Goal: Task Accomplishment & Management: Manage account settings

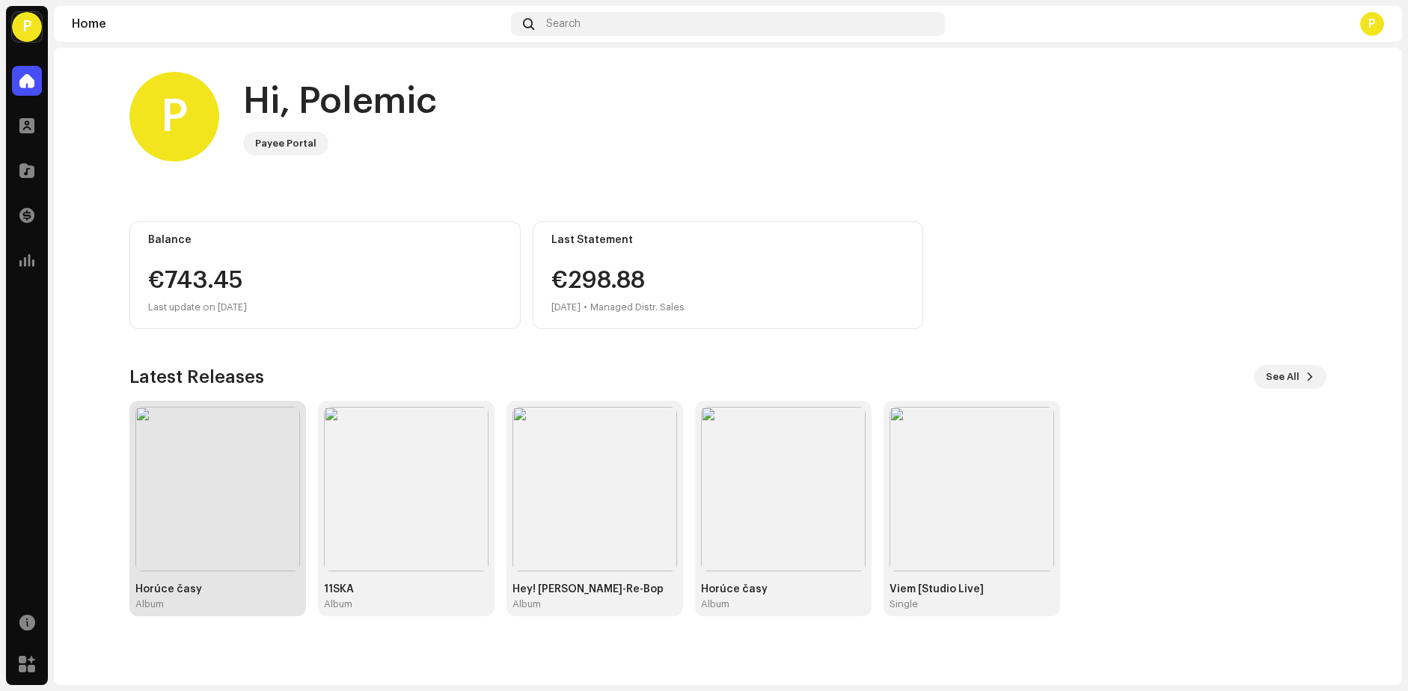
click at [250, 501] on img at bounding box center [217, 489] width 165 height 165
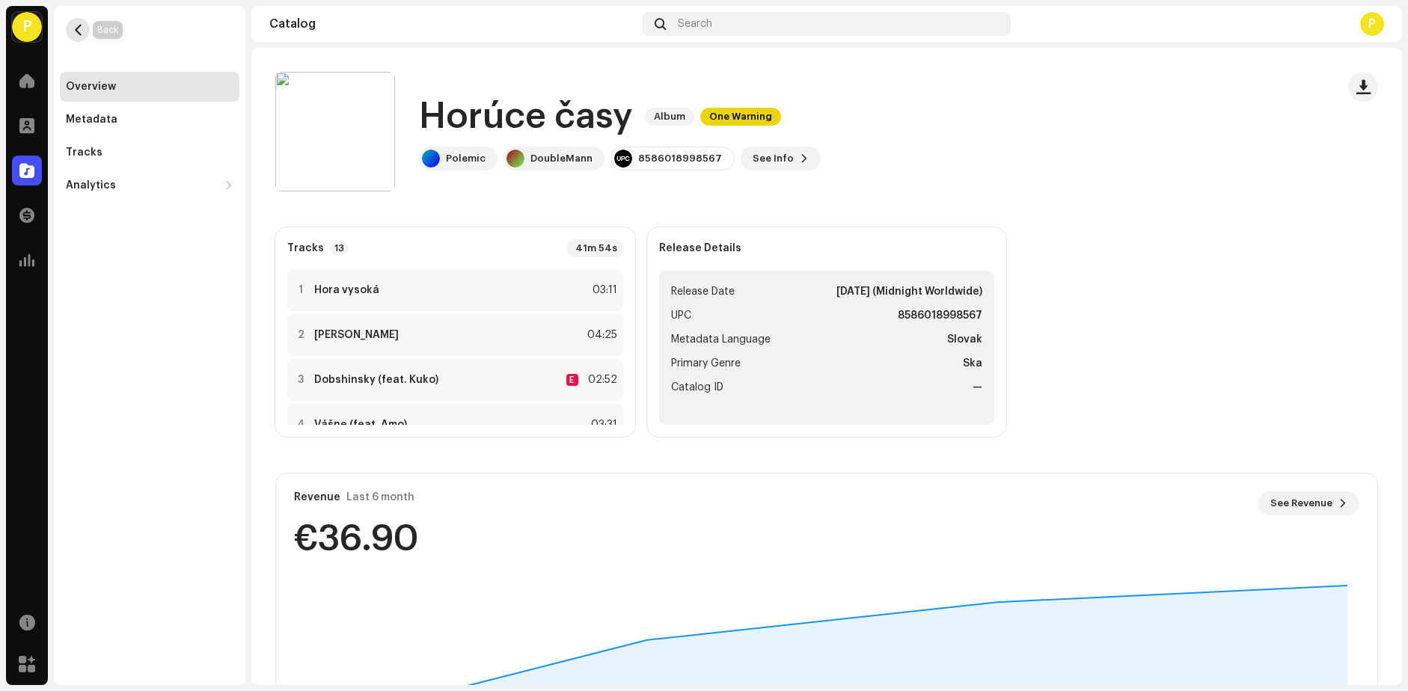
click at [82, 29] on span "button" at bounding box center [78, 30] width 11 height 12
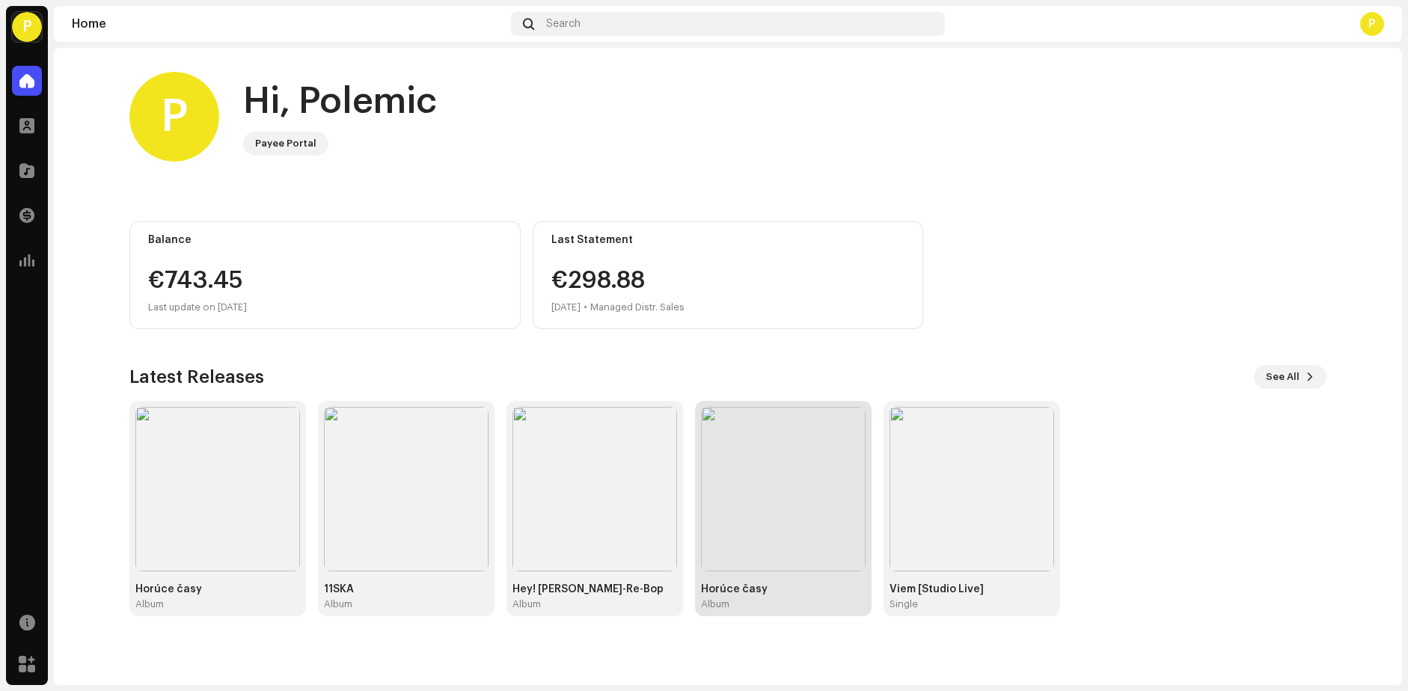
click at [811, 548] on img at bounding box center [783, 489] width 165 height 165
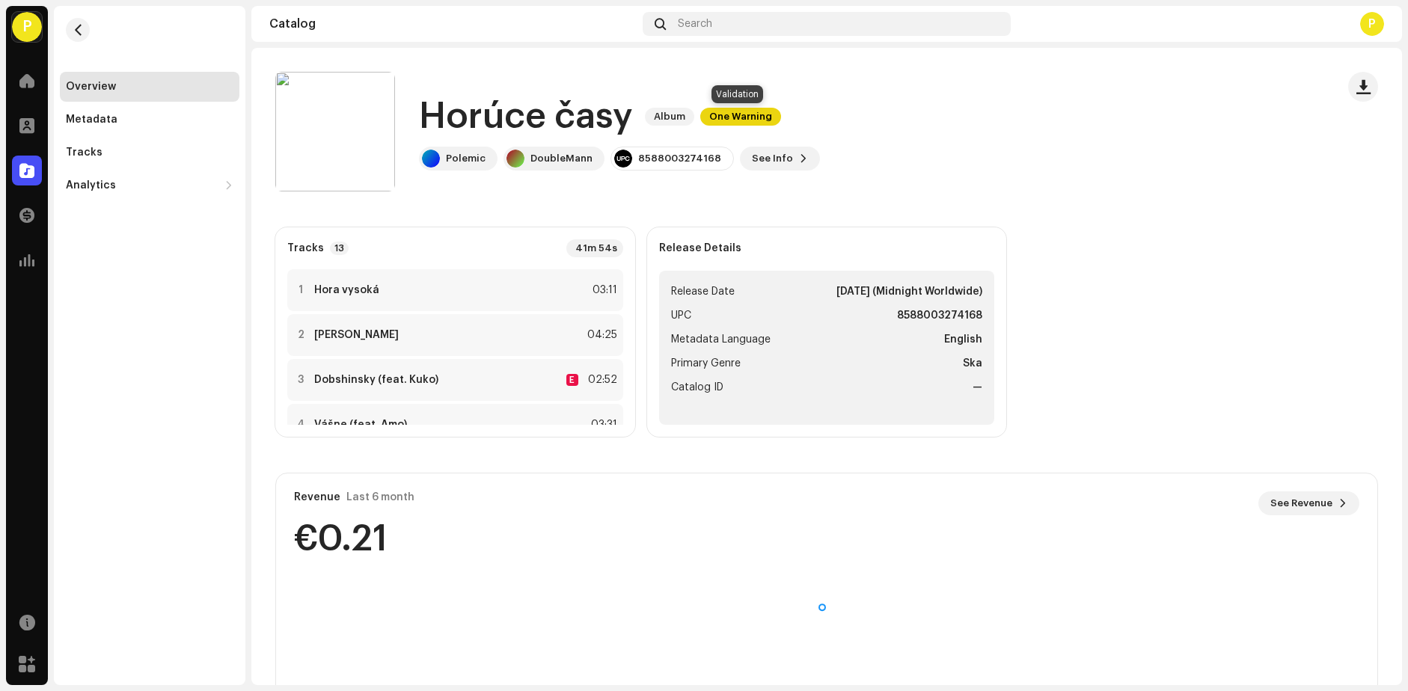
click at [726, 117] on span "One Warning" at bounding box center [740, 117] width 81 height 18
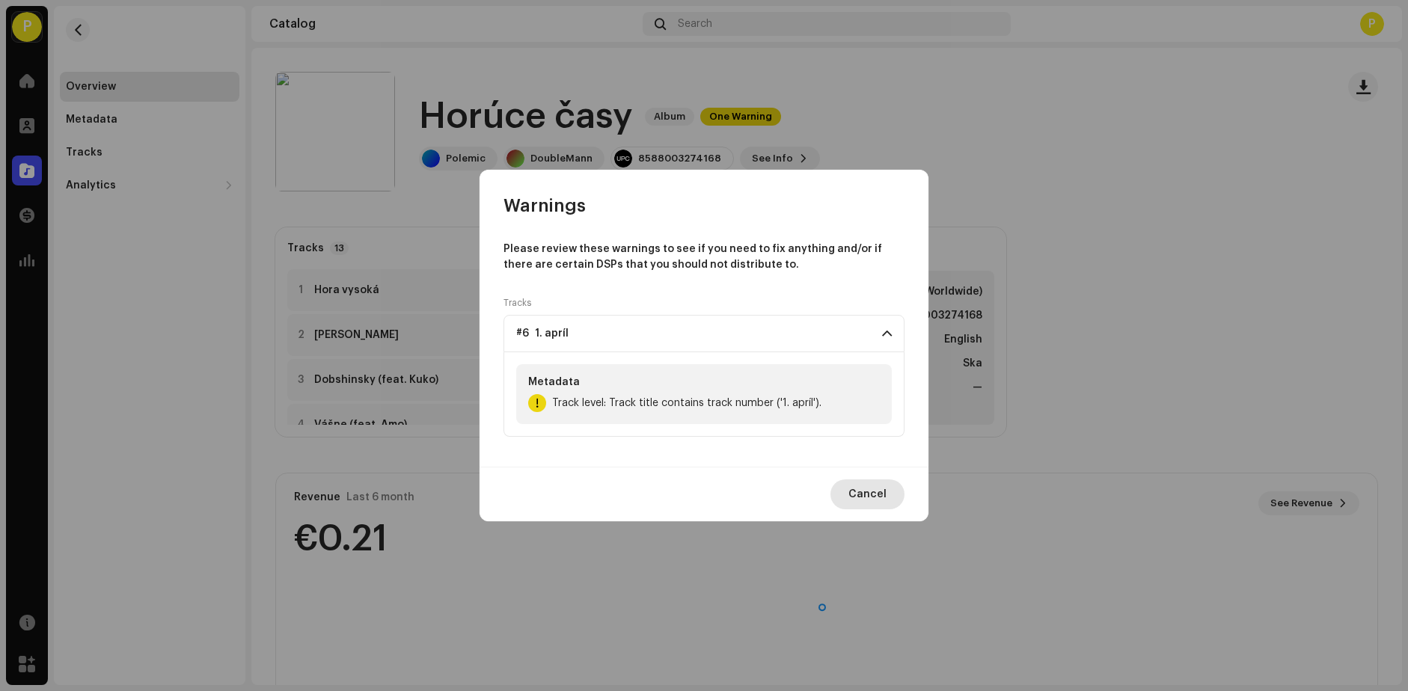
click at [877, 496] on span "Cancel" at bounding box center [867, 495] width 38 height 30
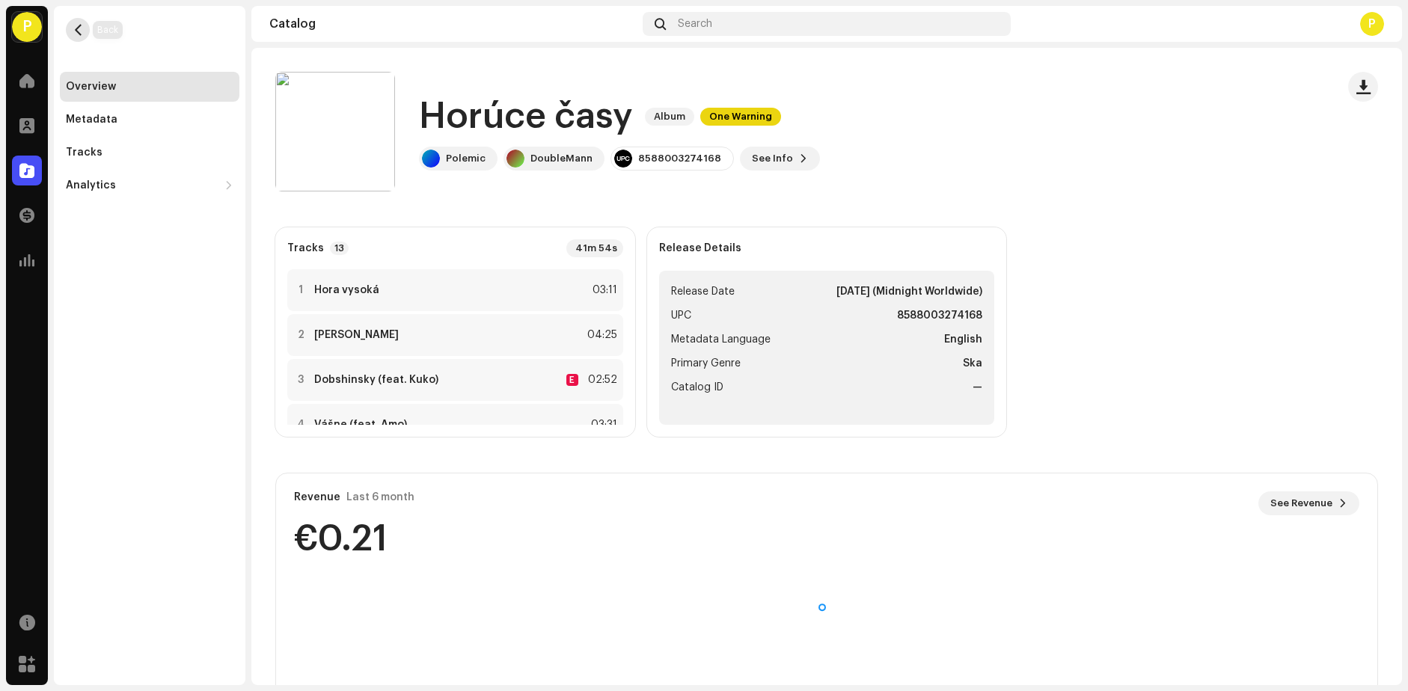
click at [75, 31] on span "button" at bounding box center [78, 30] width 11 height 12
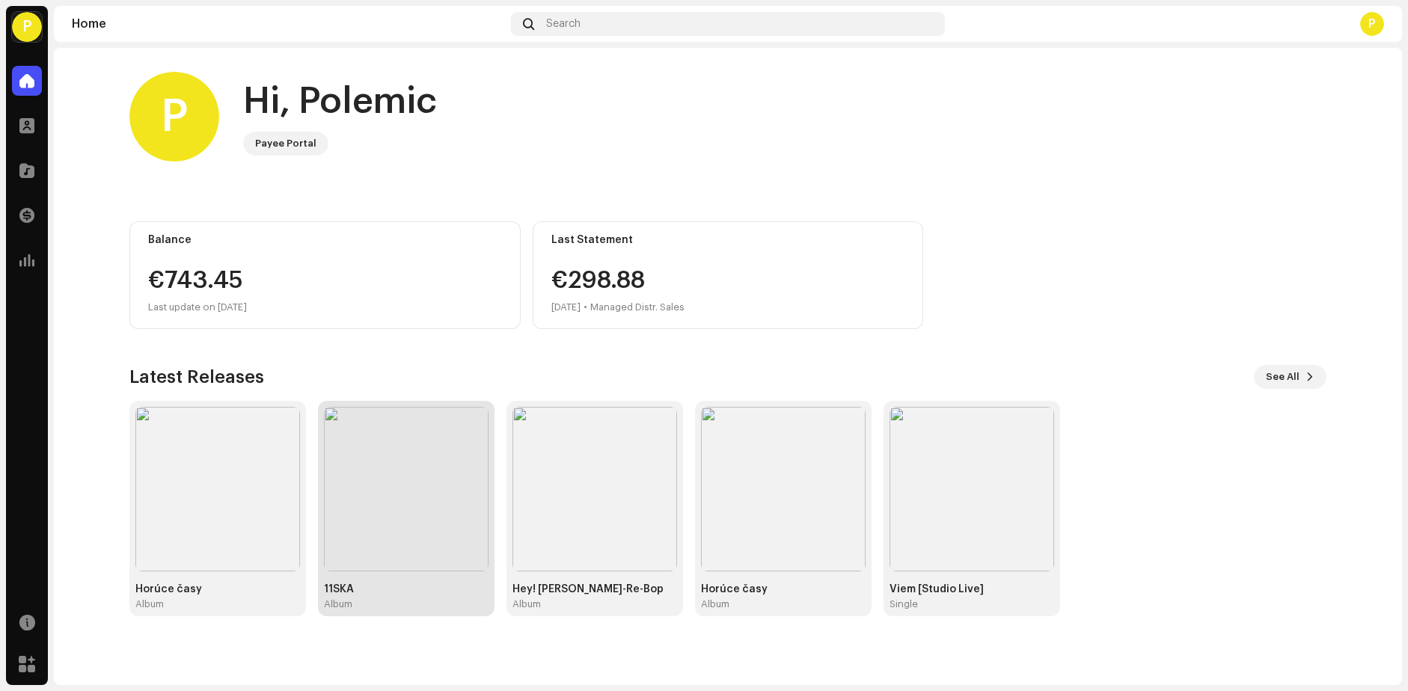
click at [410, 522] on img at bounding box center [406, 489] width 165 height 165
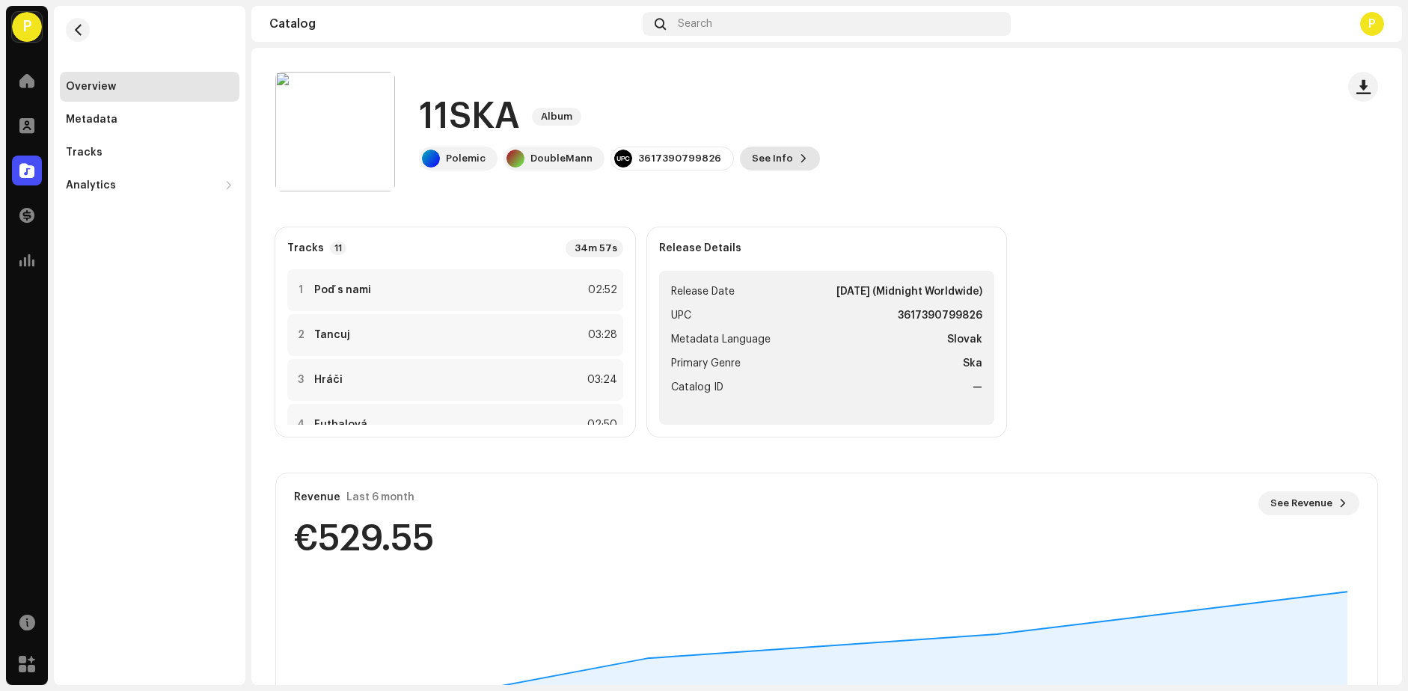
click at [768, 162] on span "See Info" at bounding box center [772, 159] width 41 height 30
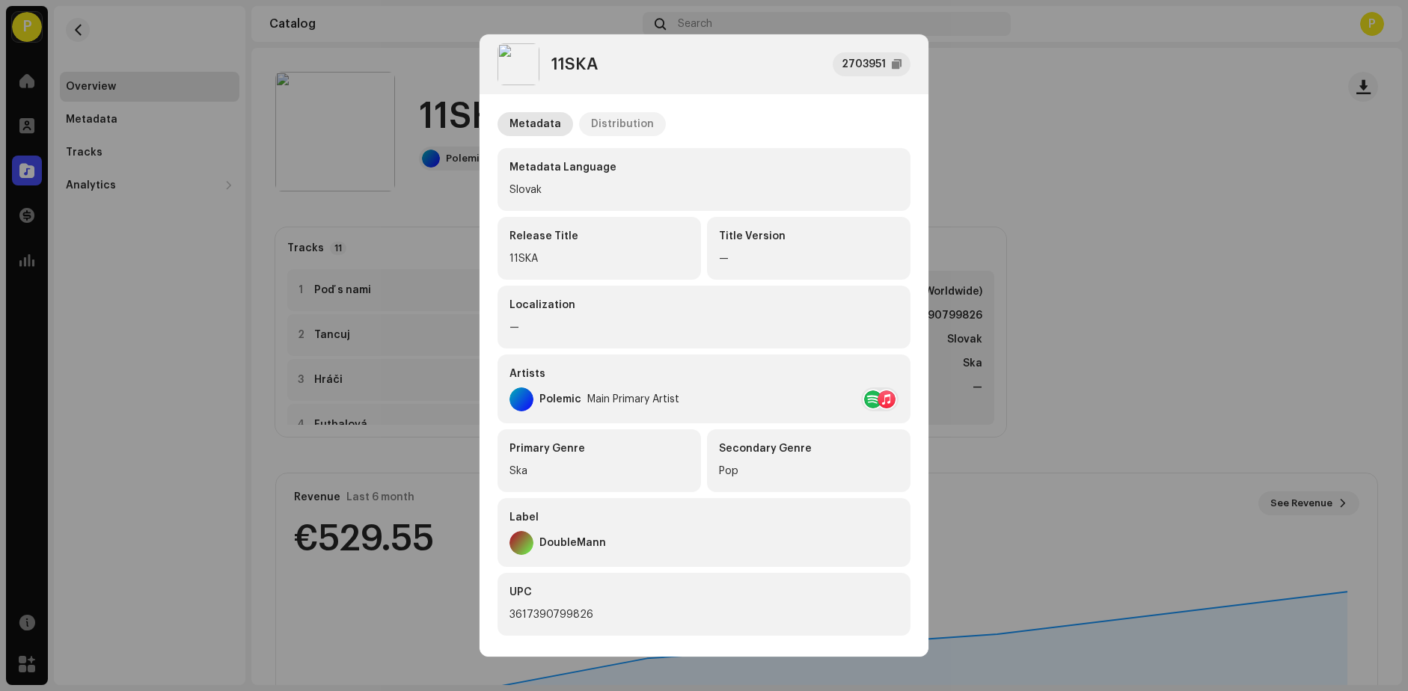
click at [621, 128] on div "Distribution" at bounding box center [622, 124] width 63 height 24
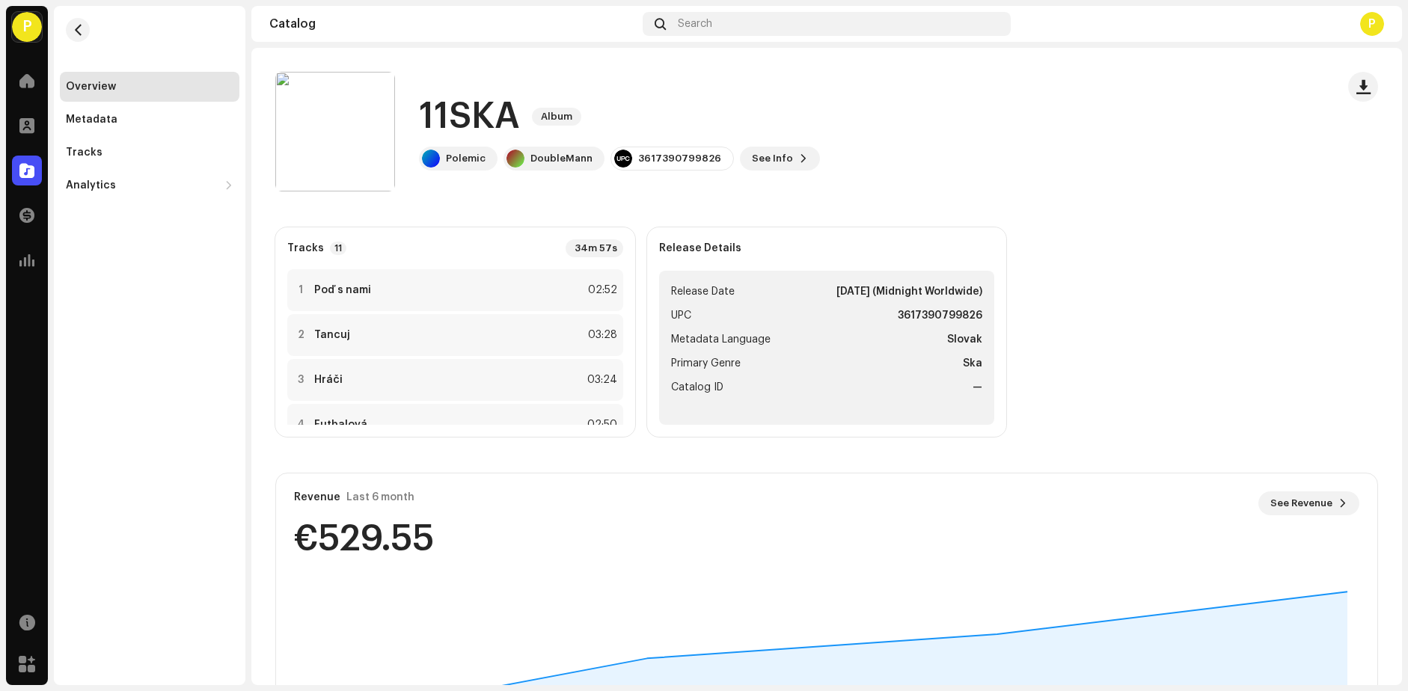
click at [1013, 198] on div "11SKA 2703951 Metadata Distribution Release Date [DATE] (Midnight Worldwide)" at bounding box center [704, 345] width 1408 height 691
click at [89, 151] on div "Tracks" at bounding box center [84, 153] width 37 height 12
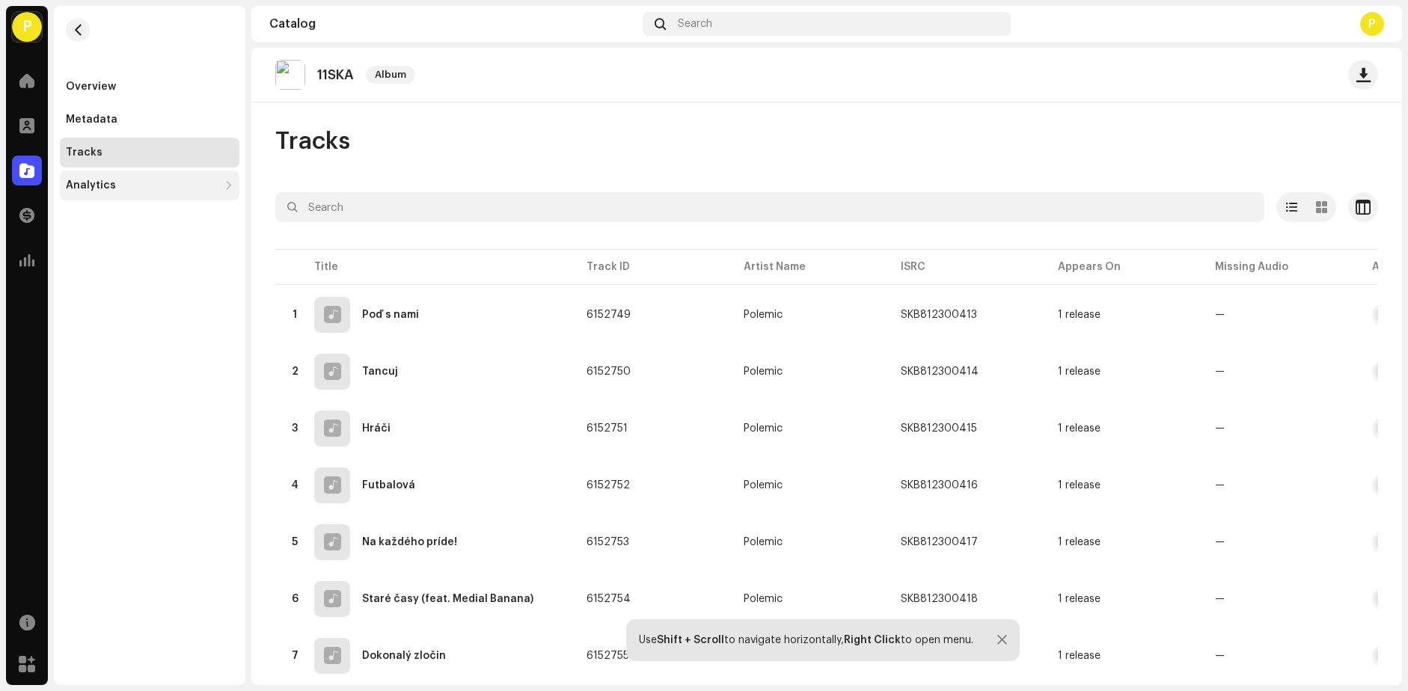
click at [94, 186] on div "Analytics" at bounding box center [91, 186] width 50 height 12
click at [91, 216] on div "Revenue" at bounding box center [95, 218] width 46 height 12
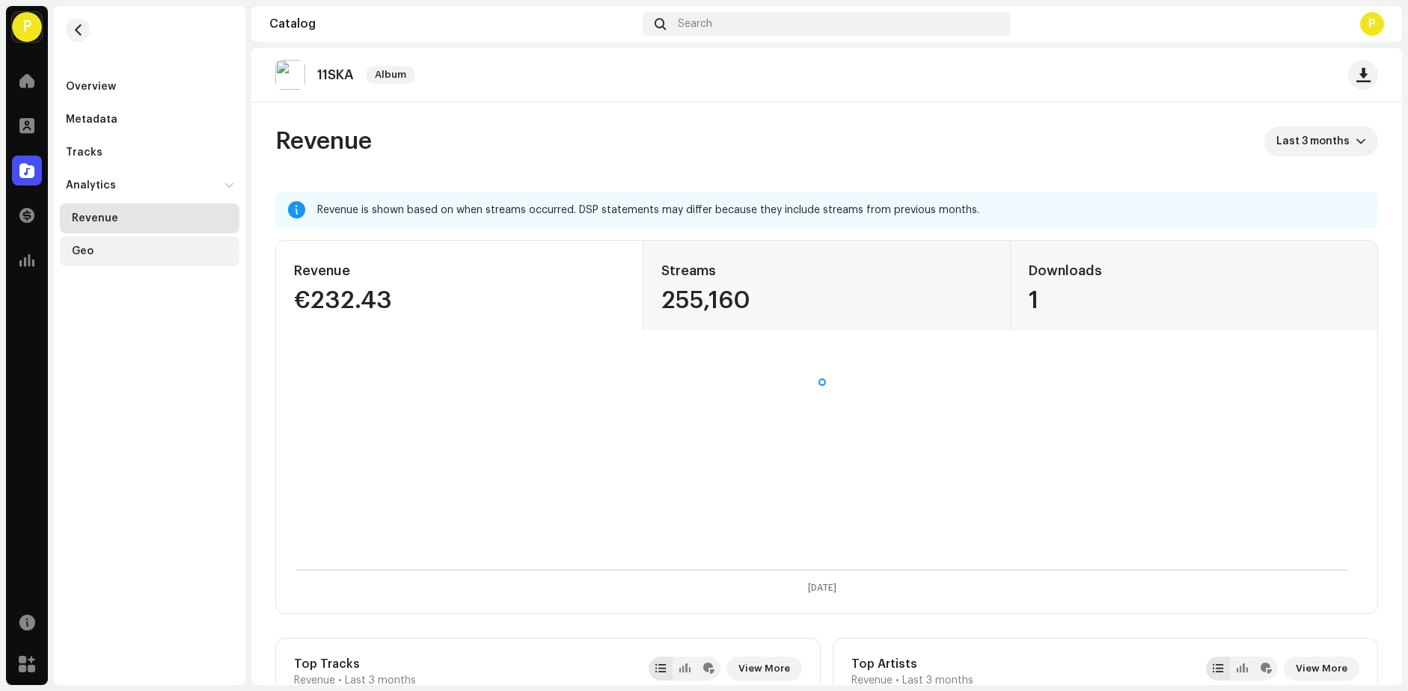
click at [77, 248] on div "Geo" at bounding box center [83, 251] width 22 height 12
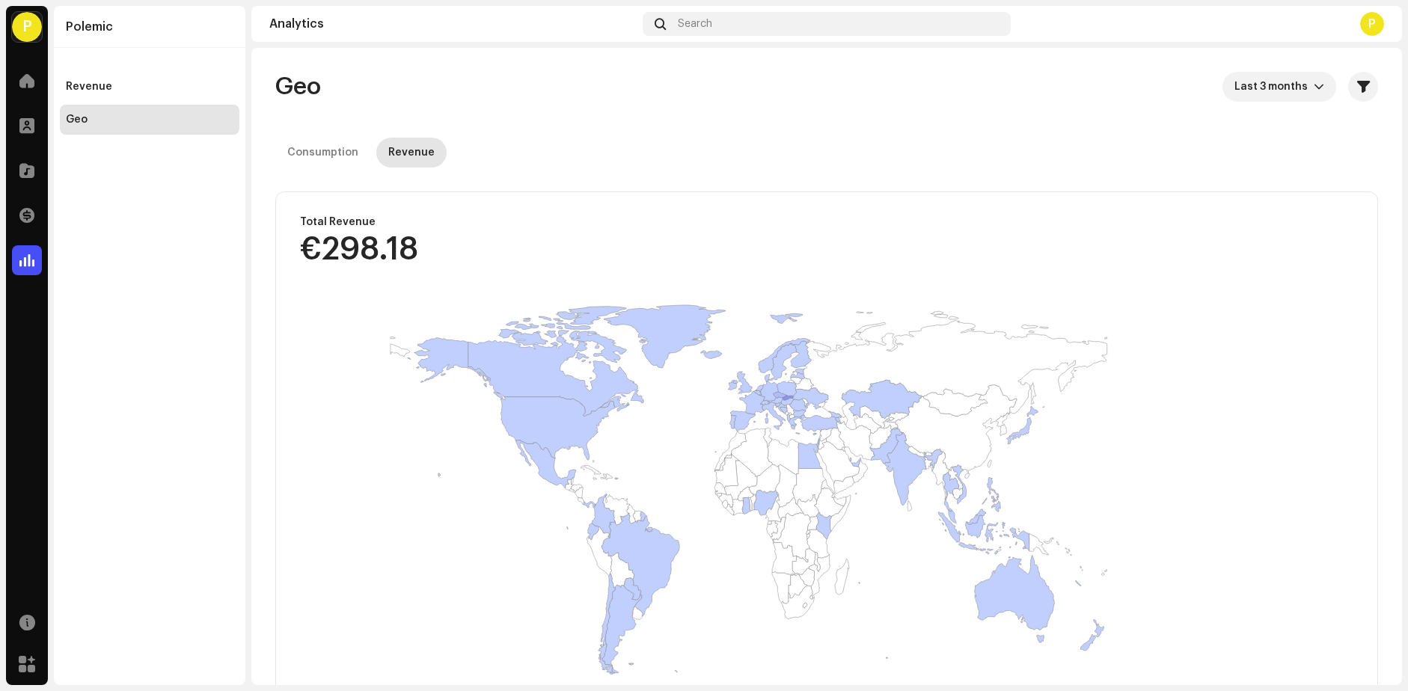
drag, startPoint x: 690, startPoint y: 565, endPoint x: 672, endPoint y: 467, distance: 99.6
click at [672, 467] on rect at bounding box center [822, 566] width 1092 height 599
click at [22, 171] on span at bounding box center [26, 171] width 15 height 12
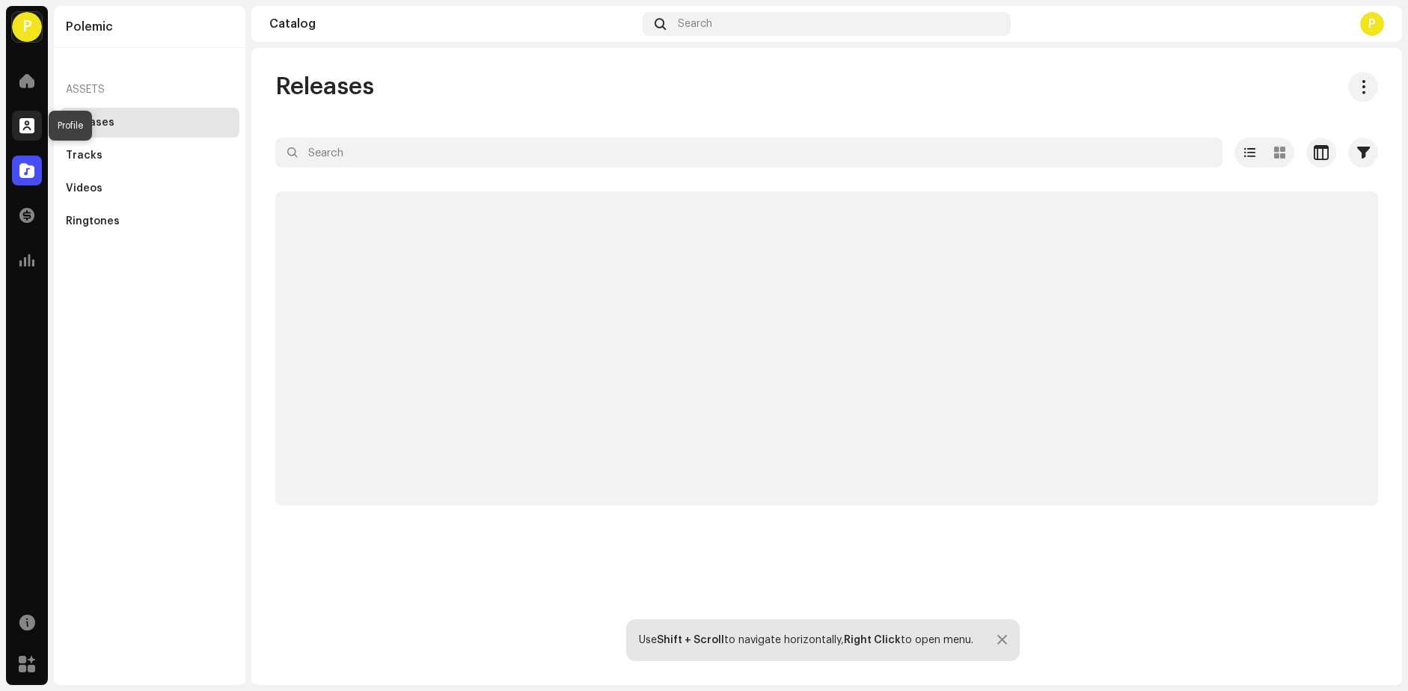
click at [28, 129] on span at bounding box center [26, 126] width 15 height 12
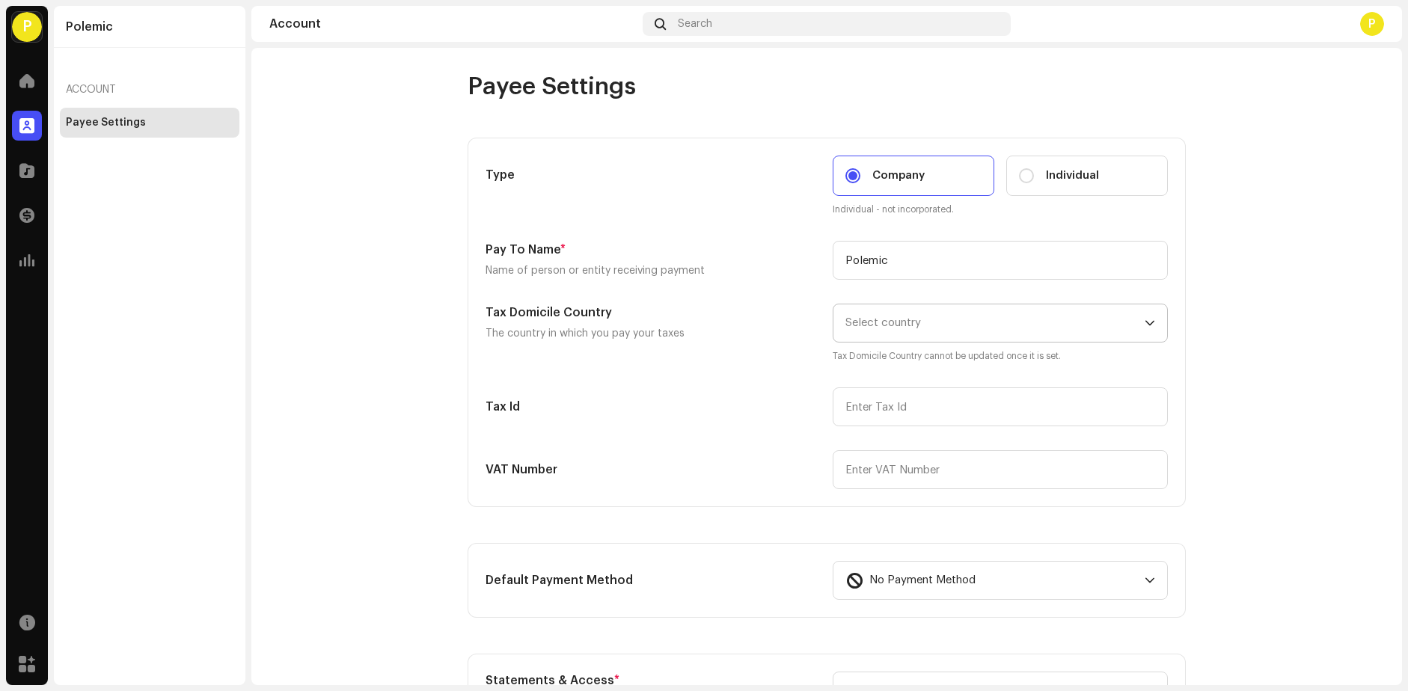
click at [1148, 320] on icon "dropdown trigger" at bounding box center [1150, 323] width 10 height 10
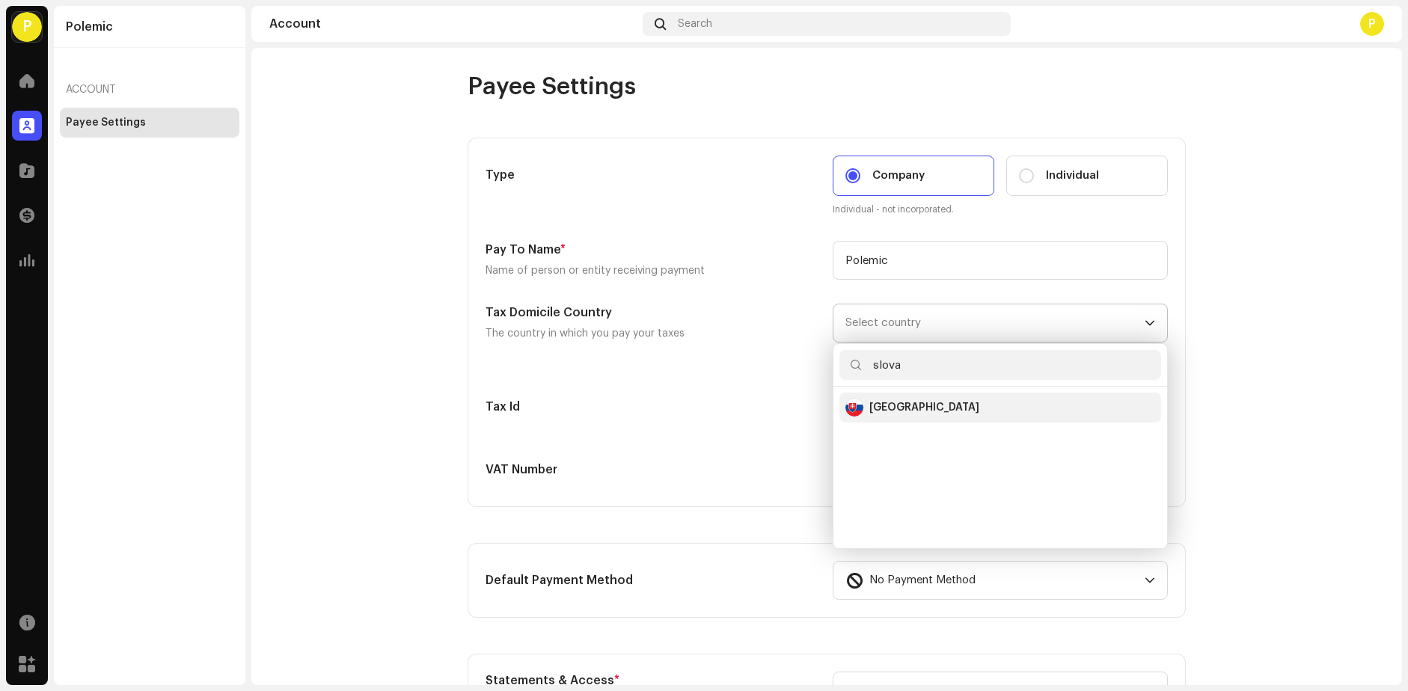
type input "slova"
click at [929, 413] on div "[GEOGRAPHIC_DATA]" at bounding box center [1000, 408] width 310 height 18
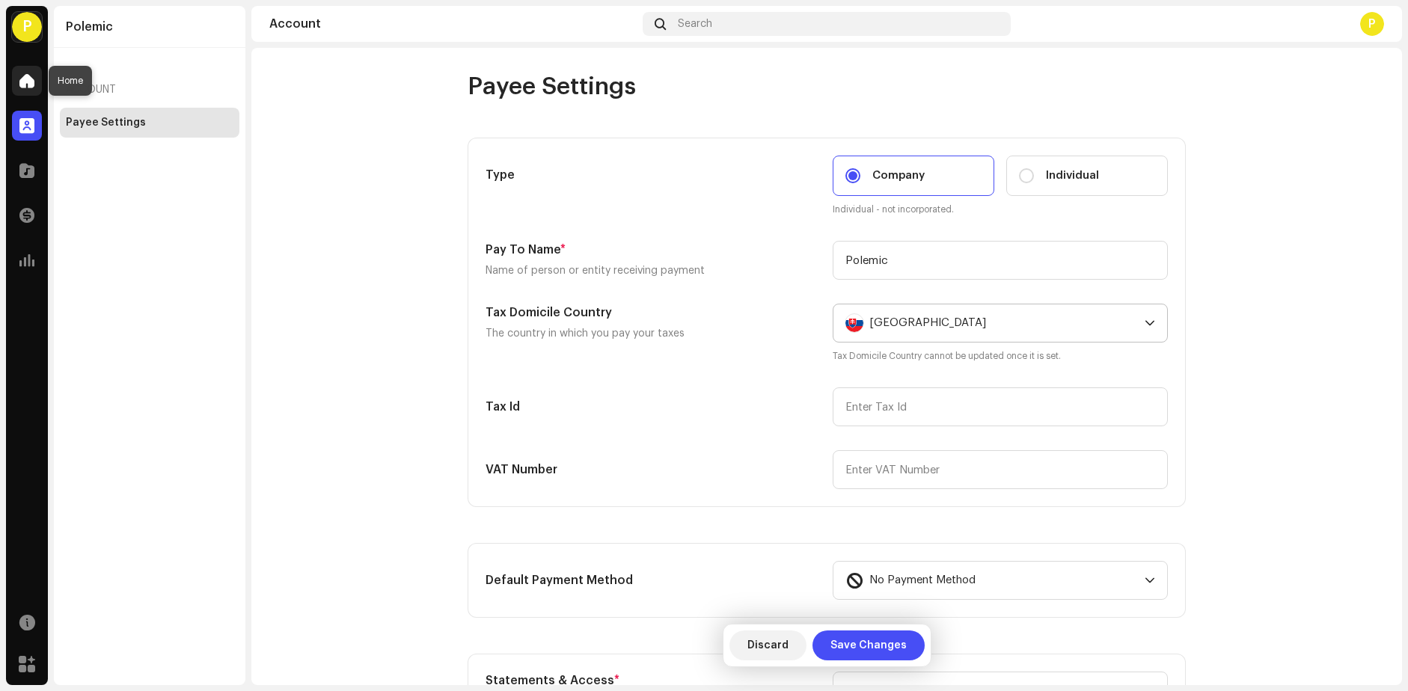
click at [25, 86] on span at bounding box center [26, 81] width 15 height 12
